Goal: Task Accomplishment & Management: Manage account settings

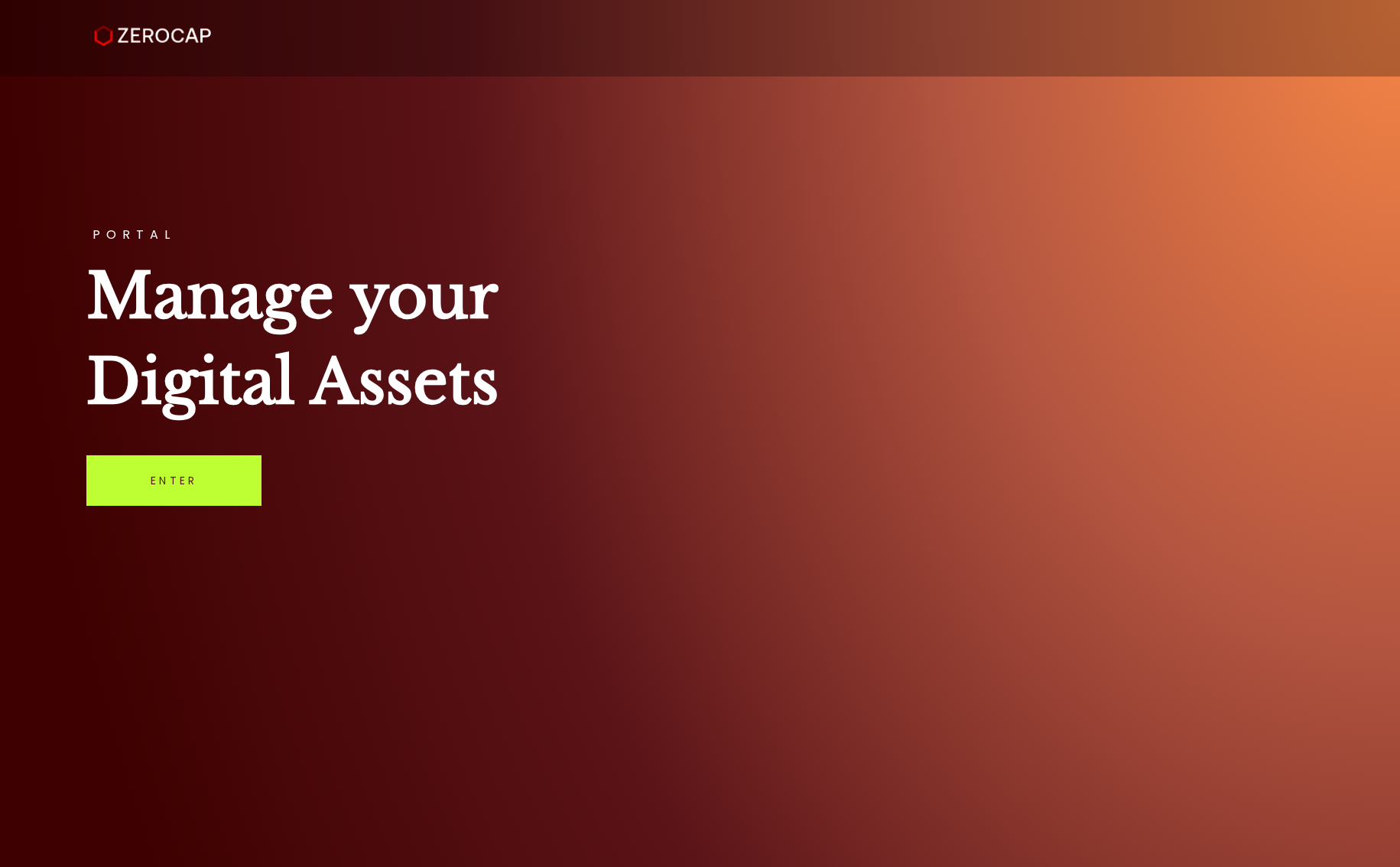
click at [214, 482] on link "Enter" at bounding box center [174, 480] width 176 height 50
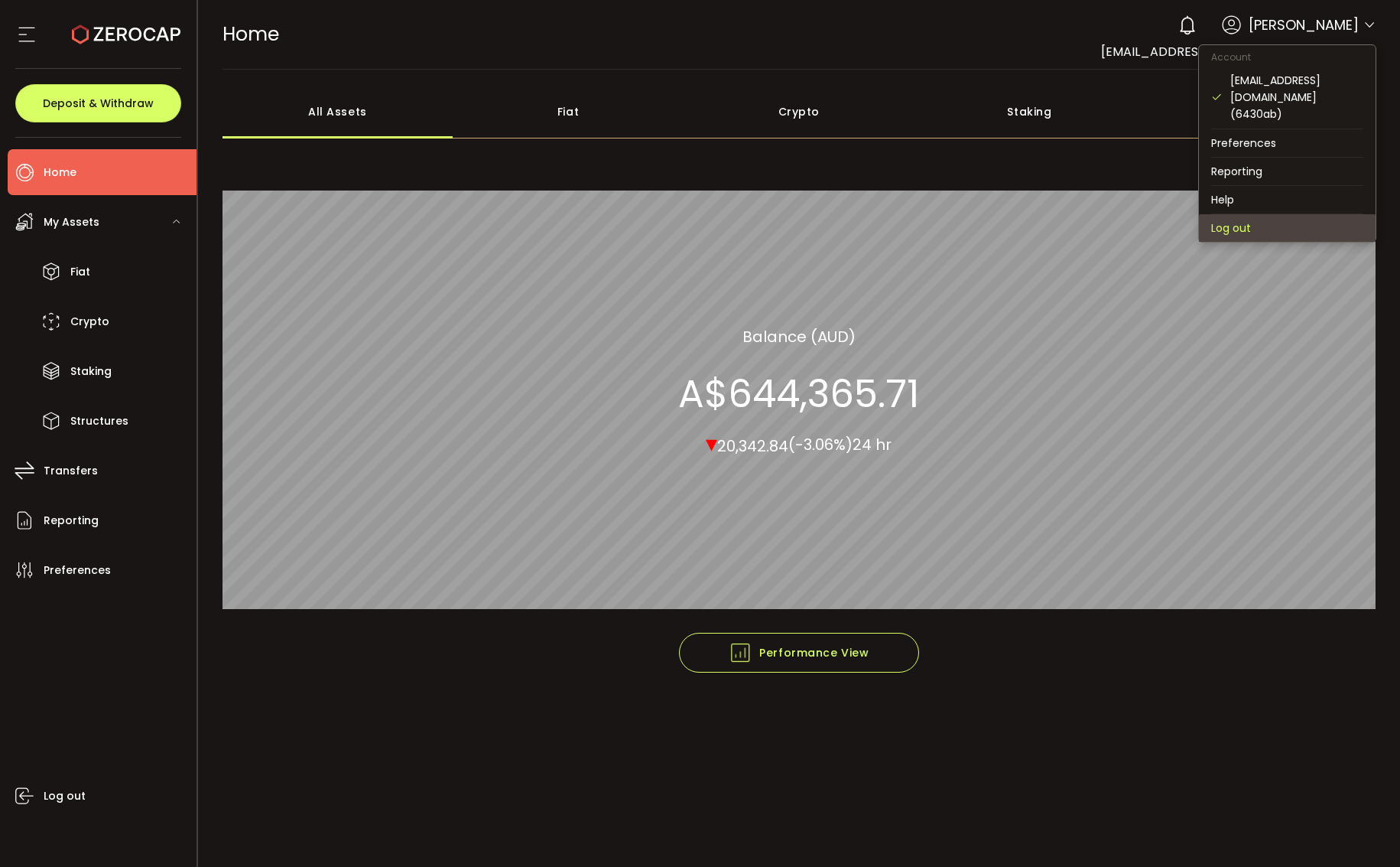
click at [1240, 214] on li "Log out" at bounding box center [1288, 228] width 177 height 28
